Goal: Find specific page/section: Find specific page/section

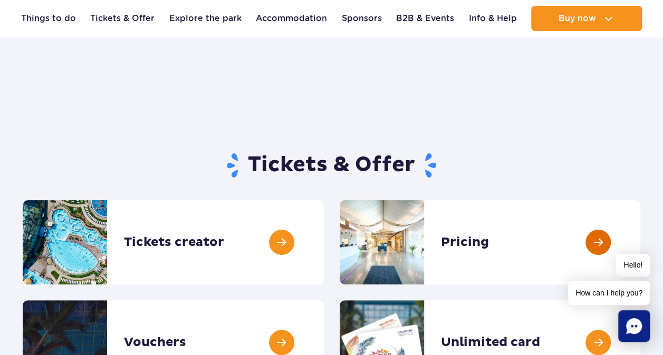
scroll to position [105, 0]
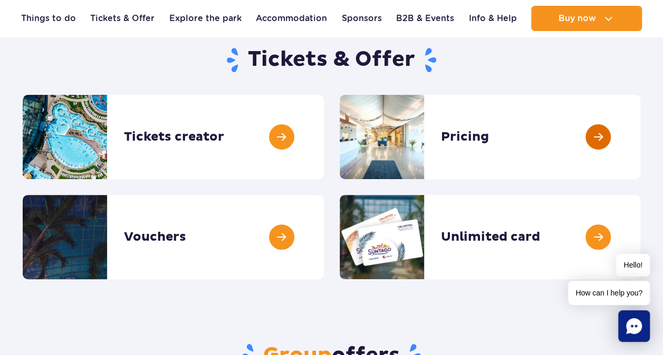
click at [640, 137] on link at bounding box center [640, 137] width 0 height 84
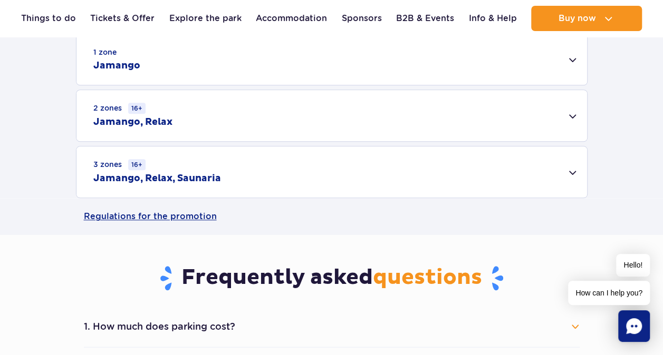
scroll to position [264, 0]
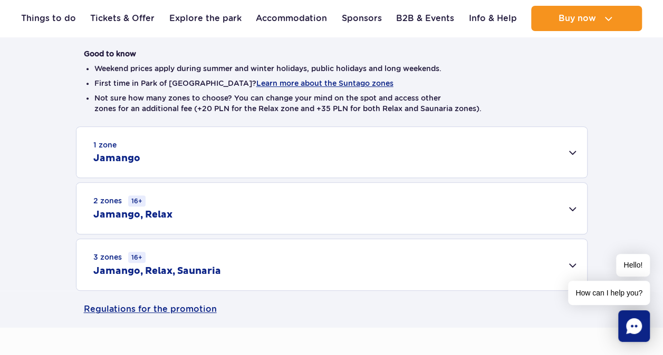
click at [267, 149] on div "1 zone Jamango" at bounding box center [331, 152] width 510 height 51
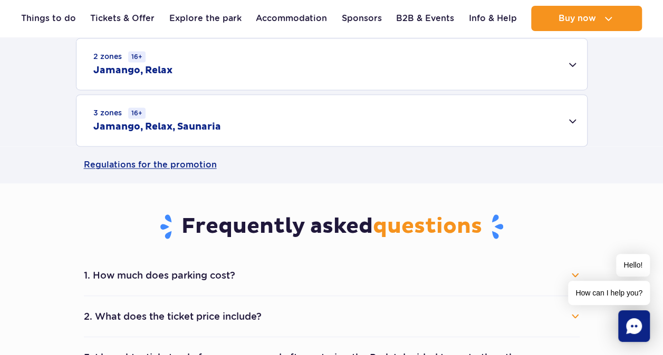
scroll to position [527, 0]
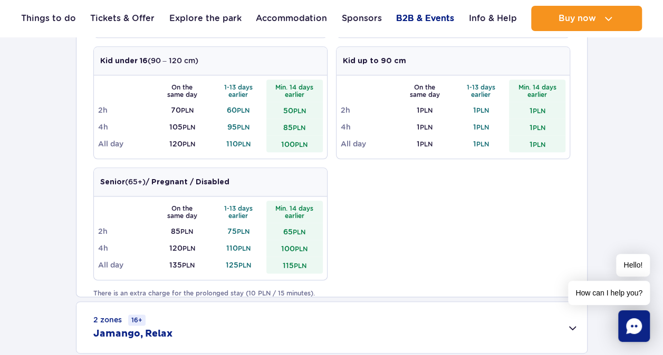
click at [428, 14] on link "B2B & Events" at bounding box center [425, 18] width 58 height 25
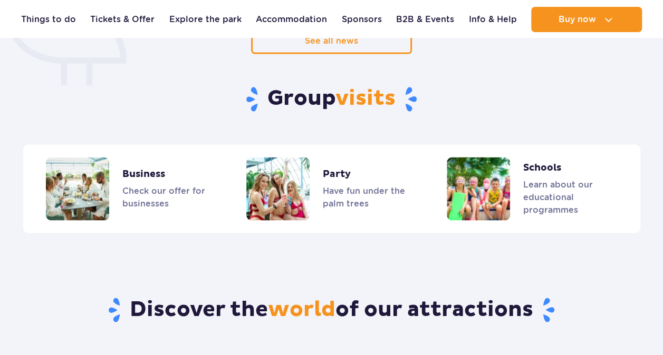
scroll to position [860, 0]
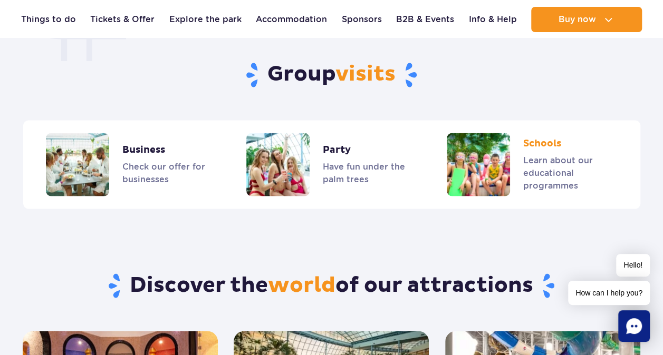
click at [541, 172] on link "Schools" at bounding box center [532, 164] width 170 height 63
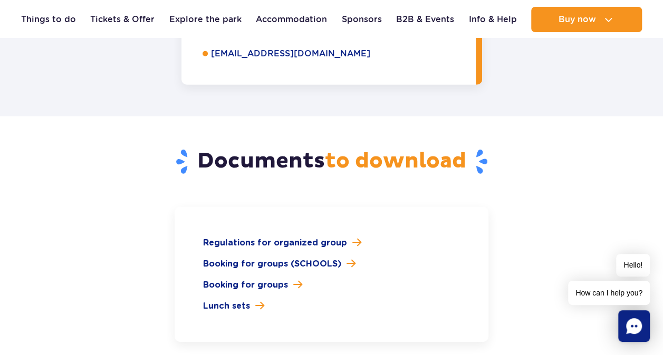
scroll to position [1529, 0]
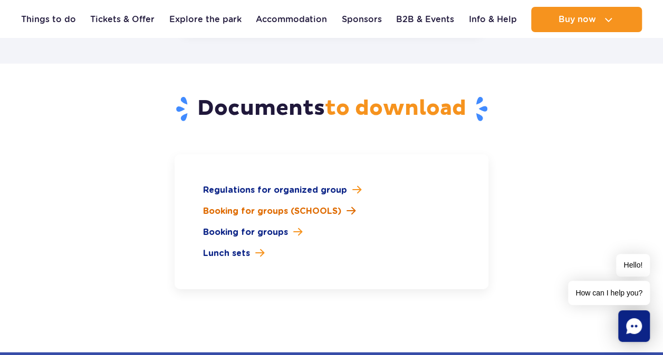
click at [279, 205] on span "Booking for groups (SCHOOLS)" at bounding box center [272, 211] width 138 height 13
click at [230, 247] on span "Lunch sets" at bounding box center [226, 253] width 47 height 13
